Goal: Check status

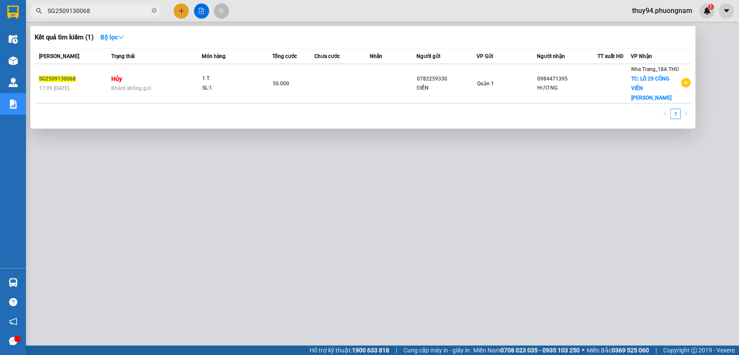
click at [124, 13] on input "SG2509130068" at bounding box center [99, 11] width 102 height 10
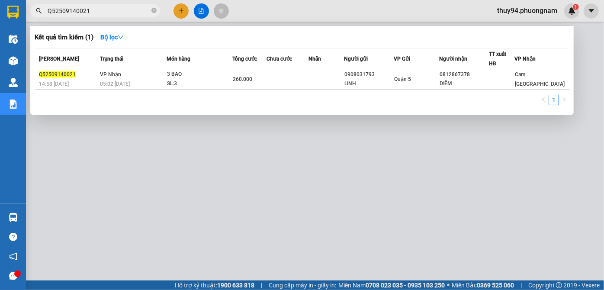
click at [112, 7] on input "Q52509140021" at bounding box center [99, 11] width 102 height 10
paste input "SG2509140089"
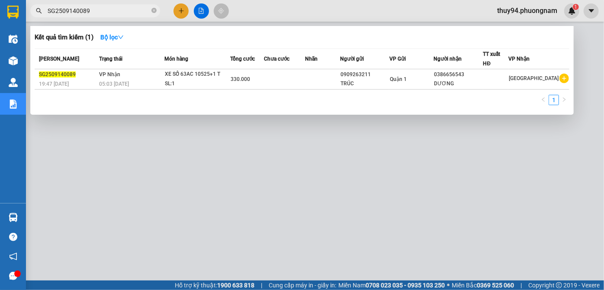
click at [93, 10] on input "SG2509140089" at bounding box center [99, 11] width 102 height 10
paste input "73"
click at [118, 11] on input "SG2509140073" at bounding box center [99, 11] width 102 height 10
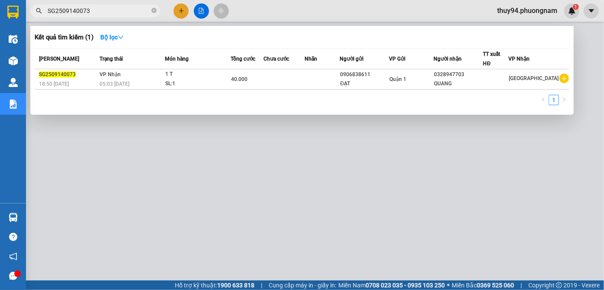
paste input "58"
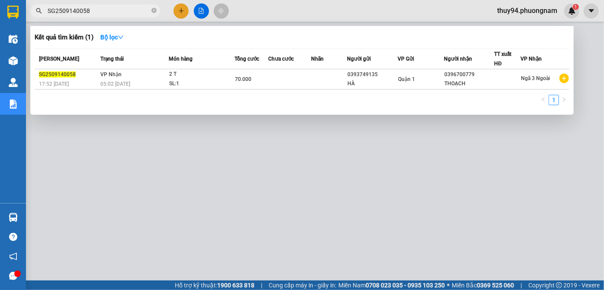
click at [118, 9] on input "SG2509140058" at bounding box center [99, 11] width 102 height 10
paste input "32"
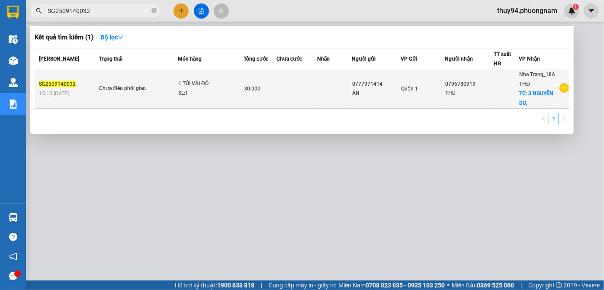
type input "SG2509140032"
